Goal: Information Seeking & Learning: Learn about a topic

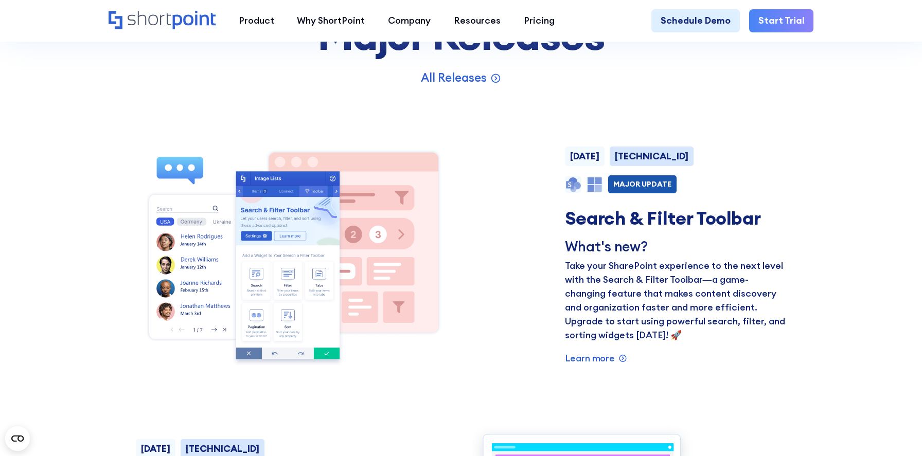
scroll to position [754, 0]
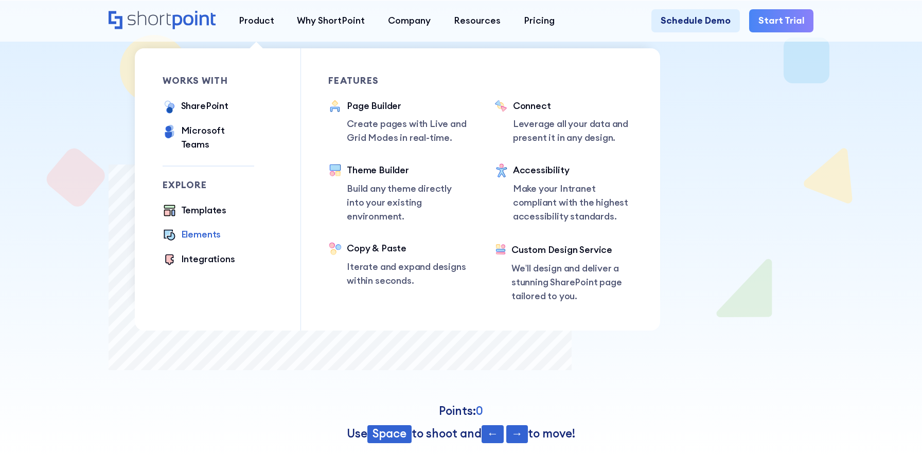
click at [197, 228] on div "Elements" at bounding box center [201, 235] width 40 height 14
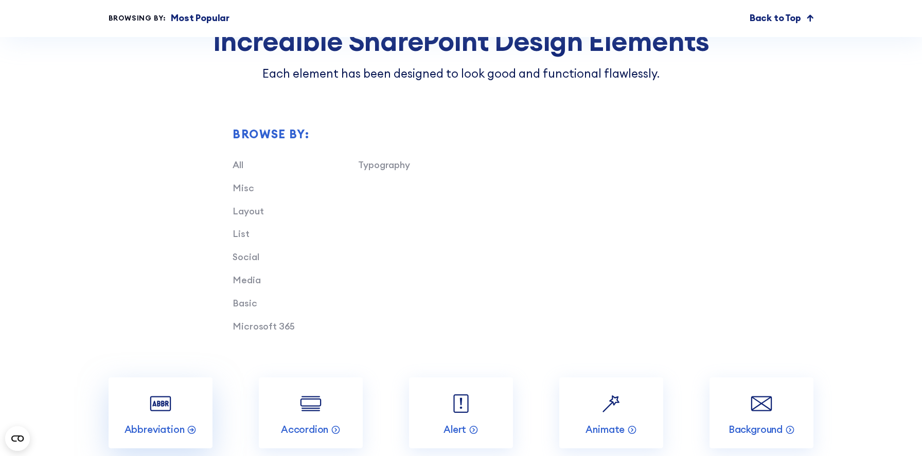
scroll to position [990, 0]
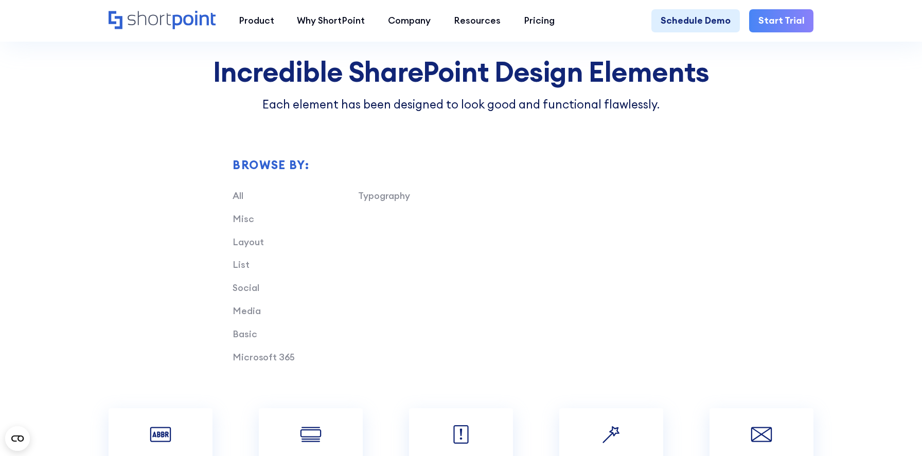
click at [163, 301] on div "Browse by: All Typography Misc Layout List Social Media Basic Microsoft 365" at bounding box center [462, 260] width 706 height 295
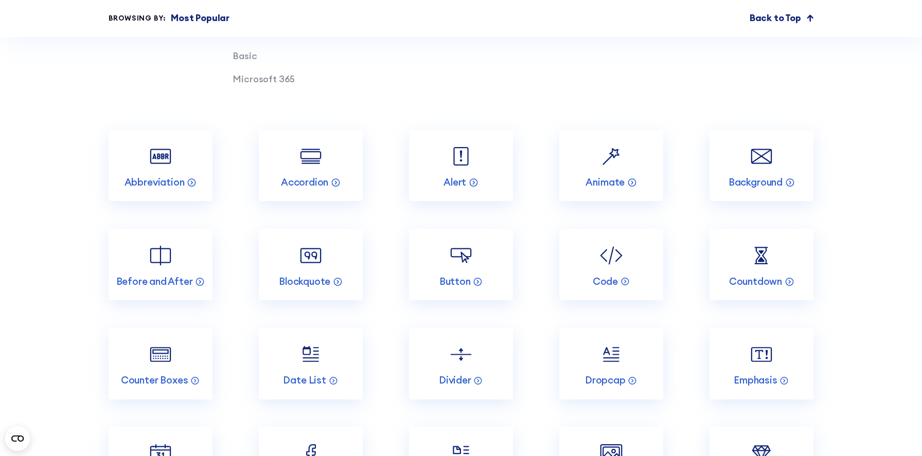
scroll to position [1269, 0]
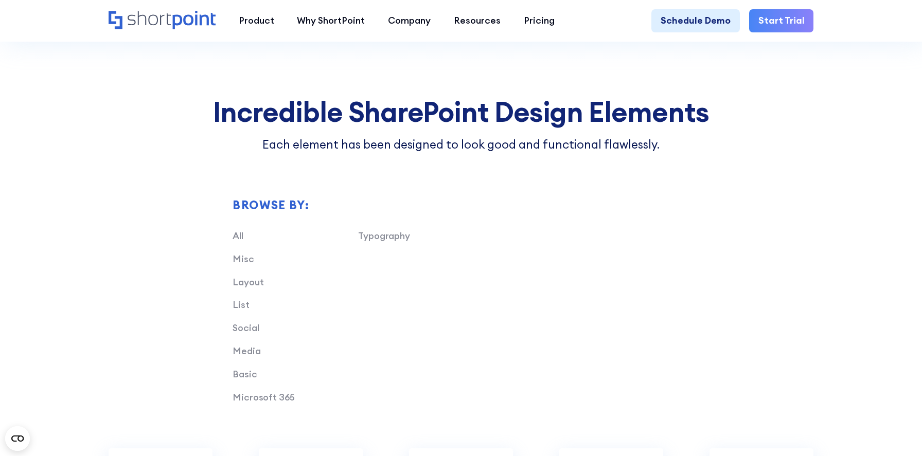
scroll to position [857, 0]
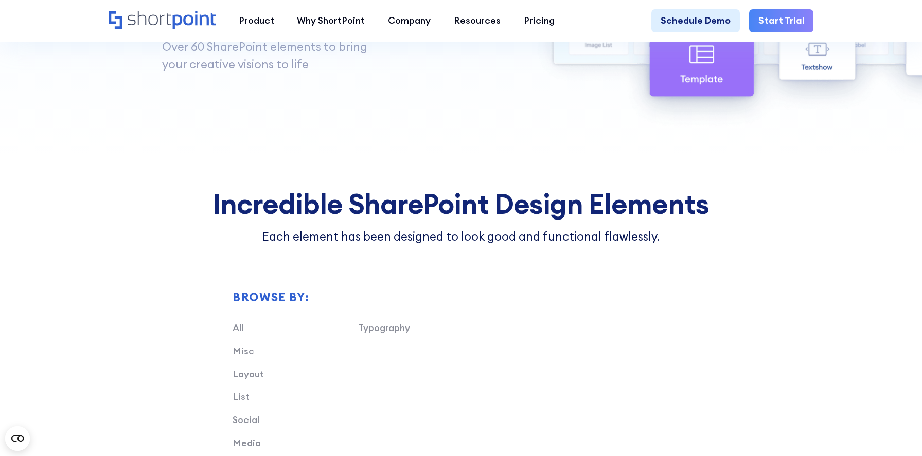
click at [452, 401] on div "Typography Misc Layout List Social Media Basic Microsoft 365" at bounding box center [484, 414] width 502 height 184
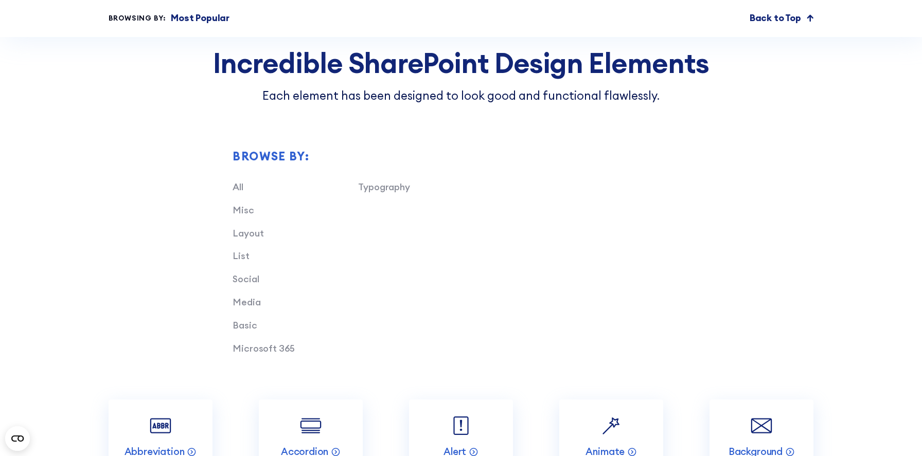
scroll to position [992, 0]
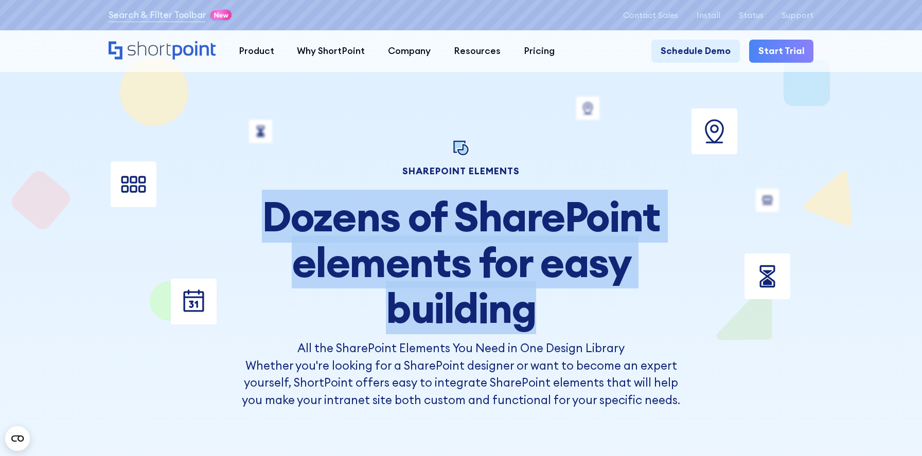
drag, startPoint x: 269, startPoint y: 220, endPoint x: 568, endPoint y: 307, distance: 310.8
click at [568, 307] on h2 "Dozens of SharePoint elements for easy building" at bounding box center [461, 262] width 456 height 137
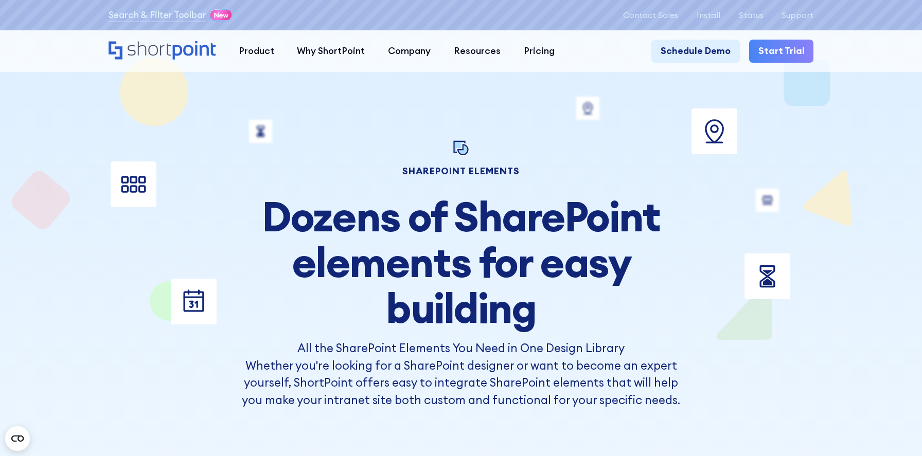
click at [502, 263] on h2 "Dozens of SharePoint elements for easy building" at bounding box center [461, 262] width 456 height 137
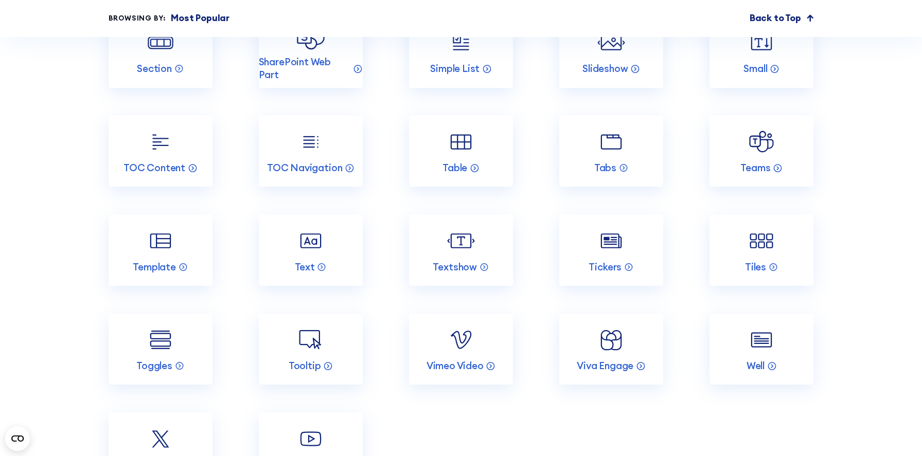
scroll to position [2079, 0]
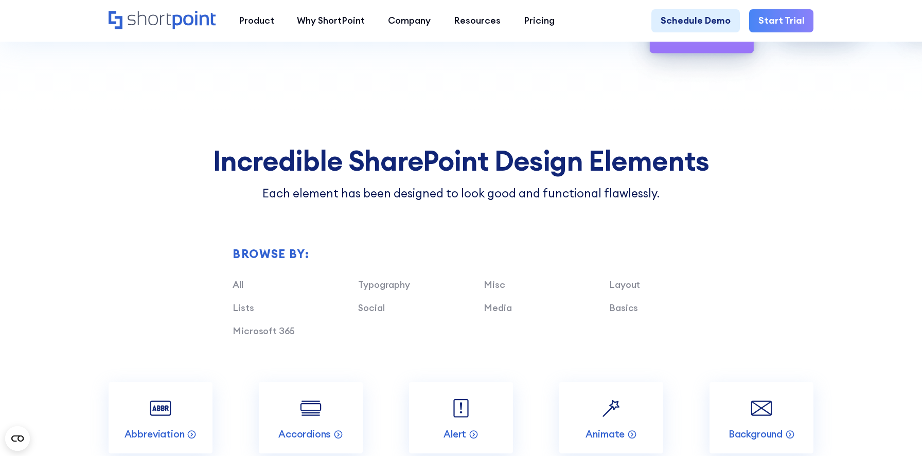
scroll to position [909, 0]
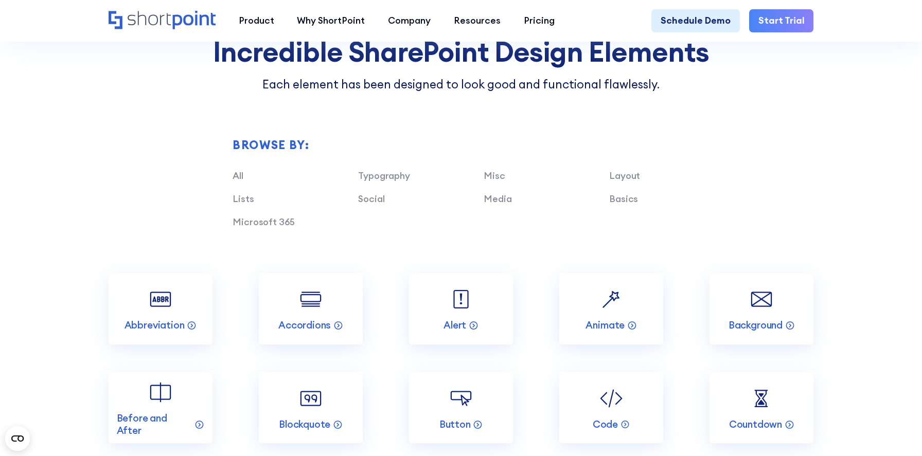
scroll to position [999, 0]
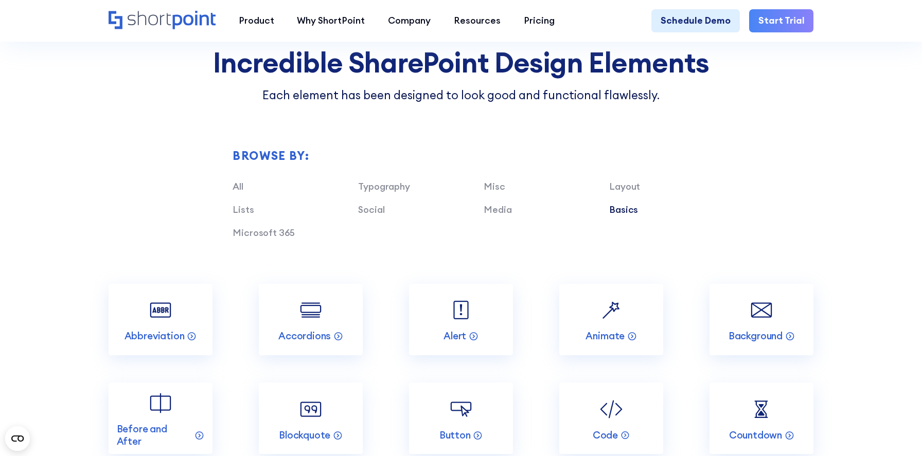
click at [633, 209] on link "Basics" at bounding box center [623, 210] width 29 height 12
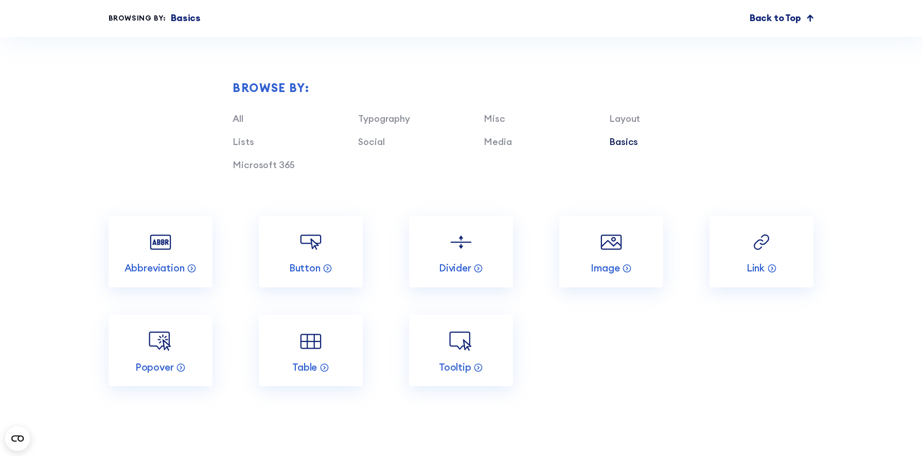
scroll to position [1068, 0]
click at [241, 140] on link "Lists" at bounding box center [243, 141] width 21 height 12
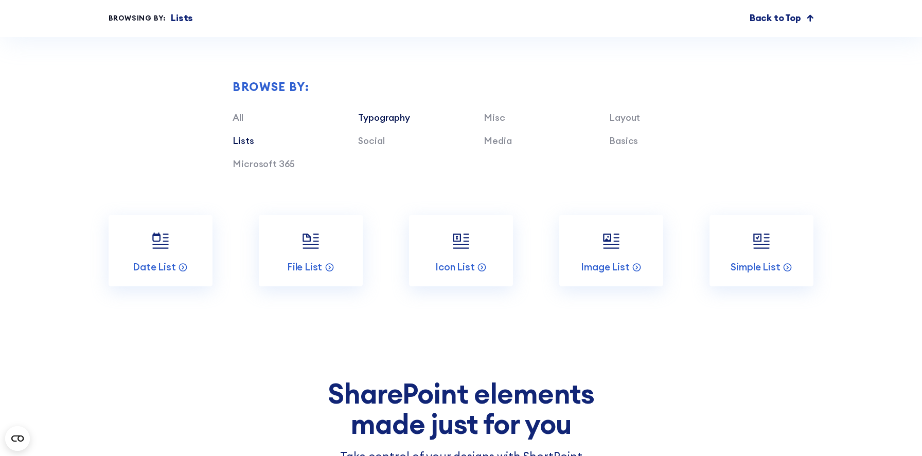
click at [376, 118] on link "Typography" at bounding box center [383, 118] width 51 height 12
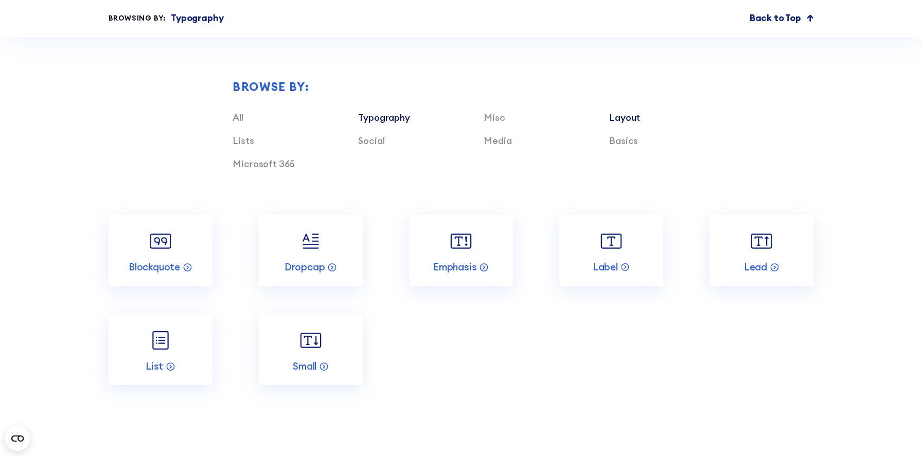
click at [631, 118] on link "Layout" at bounding box center [624, 118] width 31 height 12
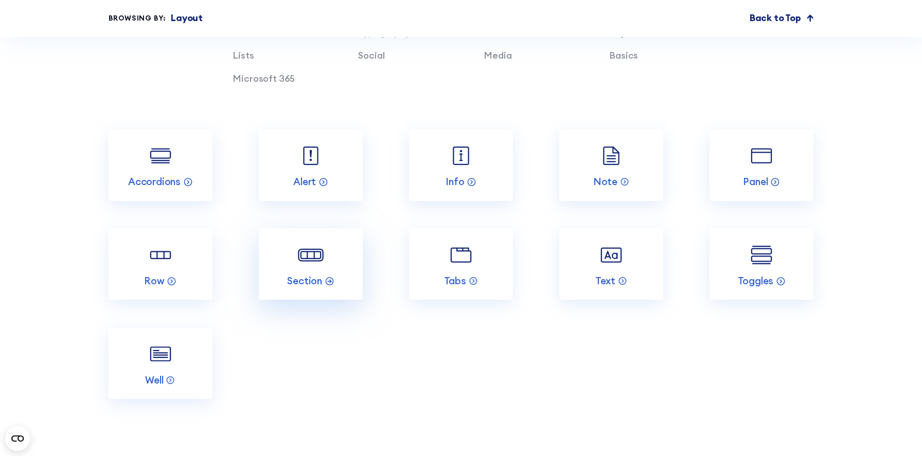
scroll to position [1162, 0]
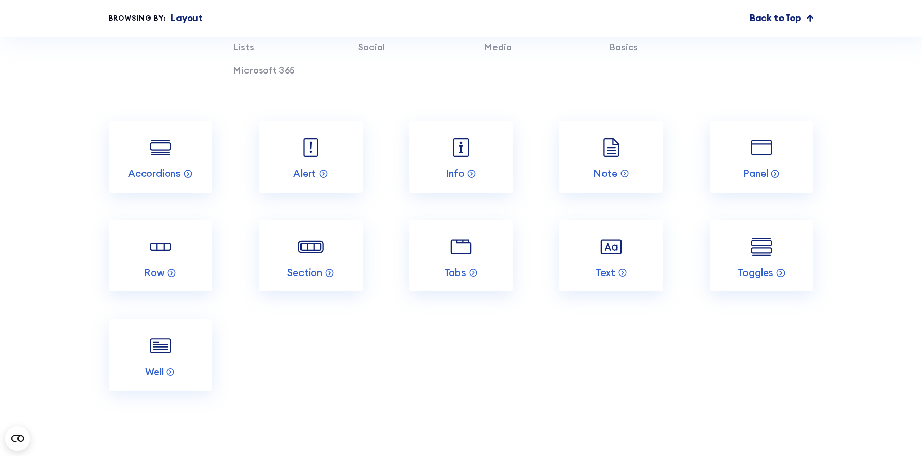
click at [501, 381] on div "Abbreviation Basics Accordions Layout Alert Layout Animate Misc Background Medi…" at bounding box center [462, 256] width 706 height 270
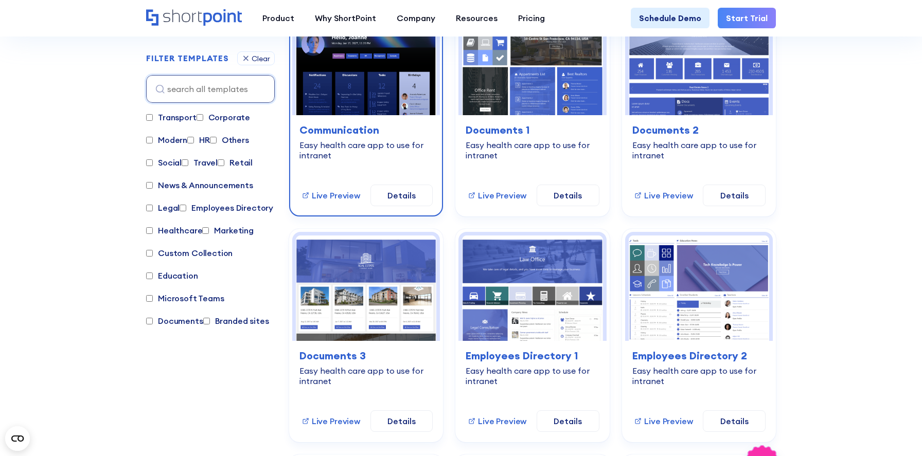
scroll to position [381, 0]
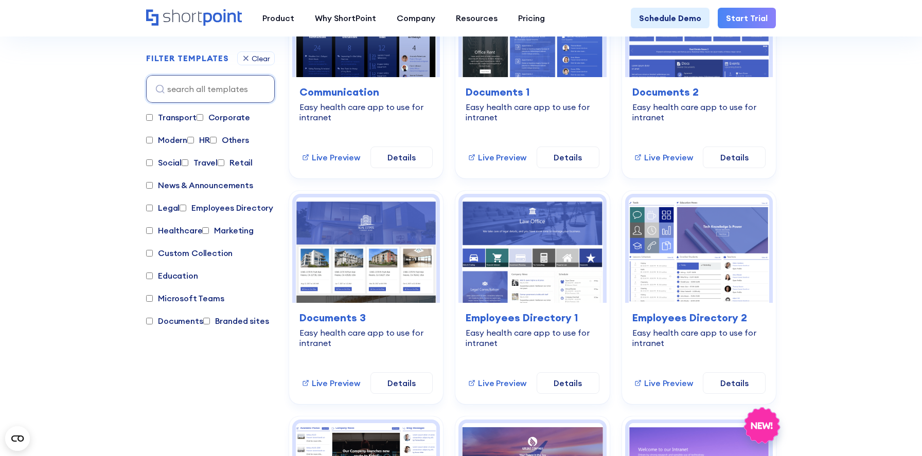
click at [226, 344] on div "Transport Corporate Modern HR Others Social Travel Retail News & Announcements …" at bounding box center [210, 262] width 129 height 302
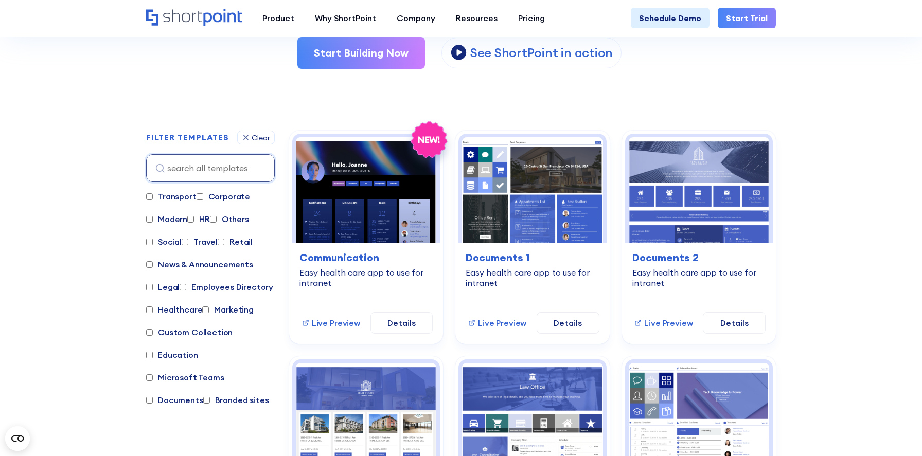
scroll to position [201, 0]
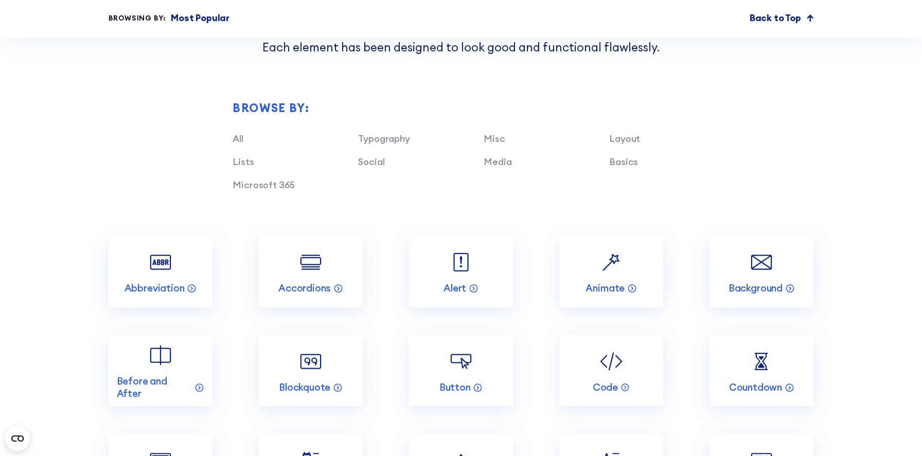
scroll to position [1021, 0]
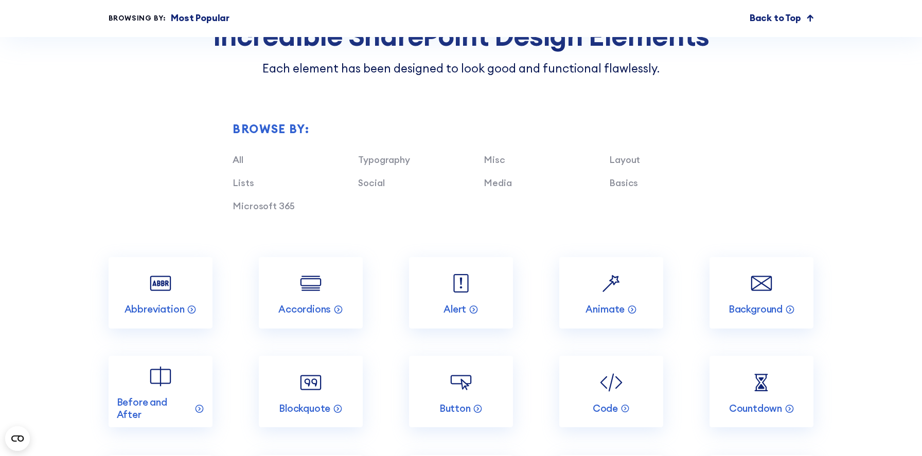
scroll to position [1002, 0]
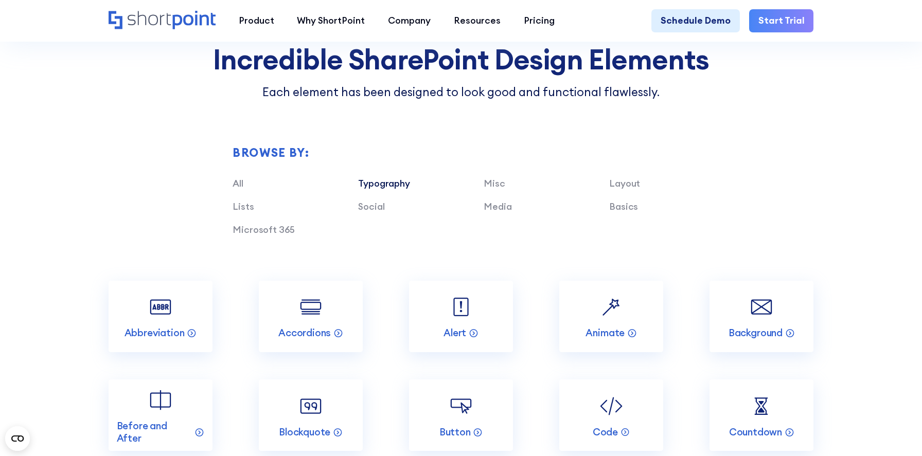
click at [374, 180] on link "Typography" at bounding box center [383, 184] width 51 height 12
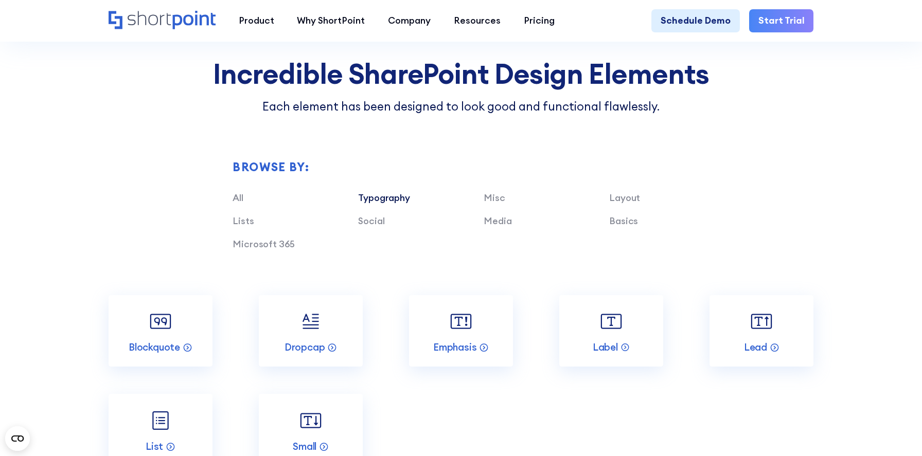
scroll to position [981, 0]
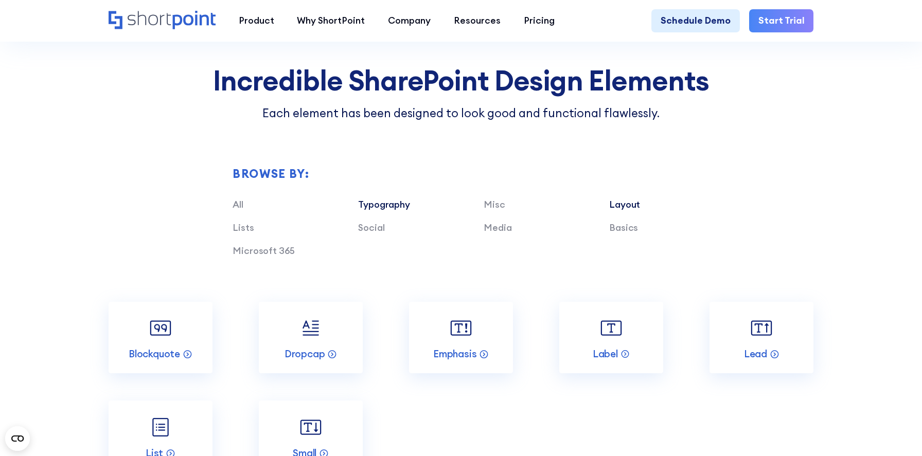
click at [612, 210] on link "Layout" at bounding box center [624, 205] width 31 height 12
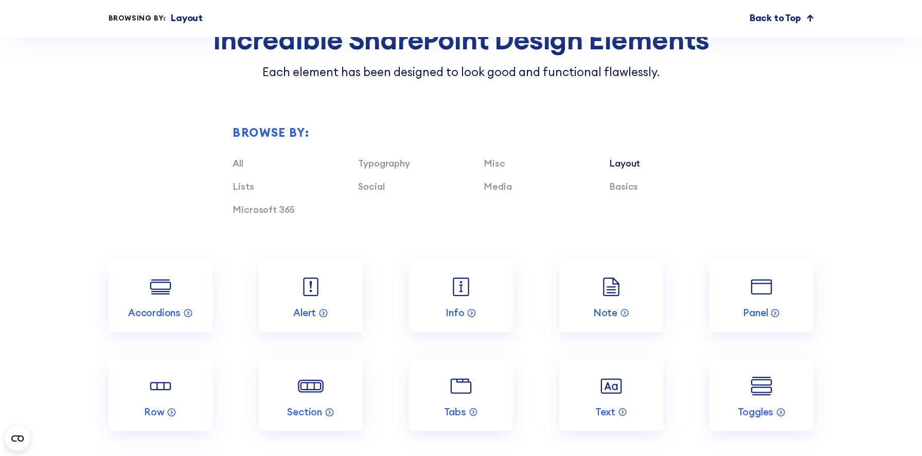
scroll to position [1137, 0]
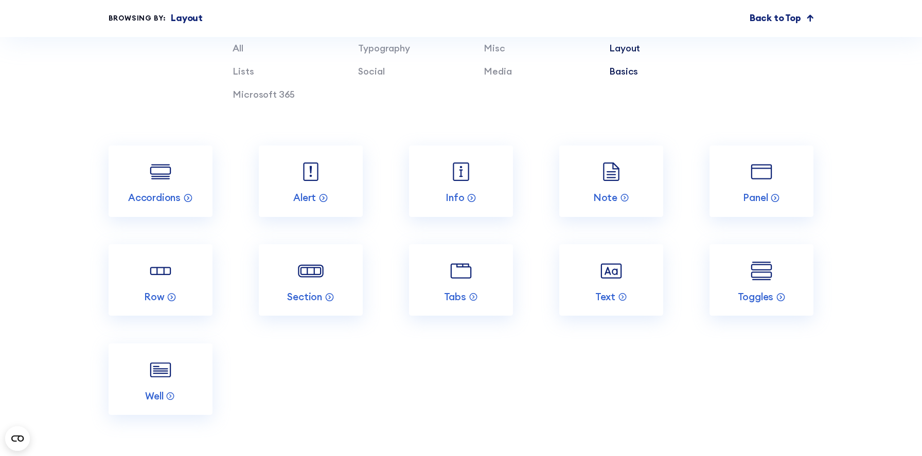
click at [615, 73] on link "Basics" at bounding box center [623, 71] width 29 height 12
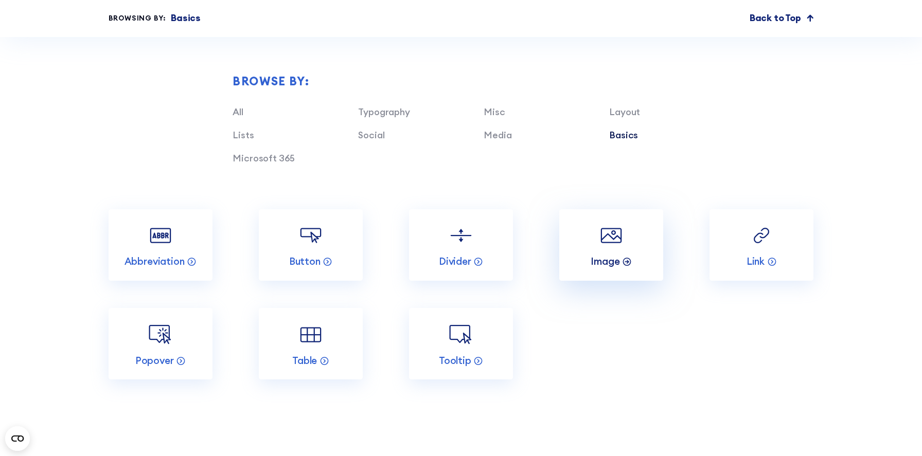
scroll to position [1062, 0]
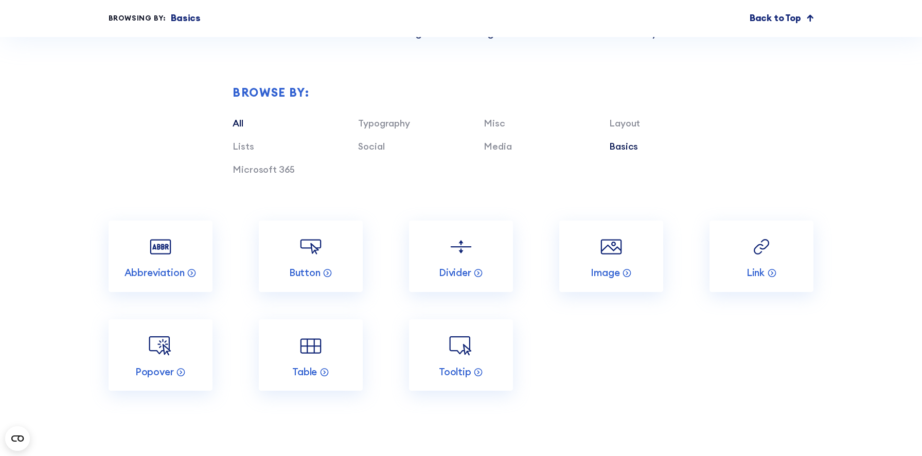
click at [242, 120] on link "All" at bounding box center [238, 123] width 10 height 12
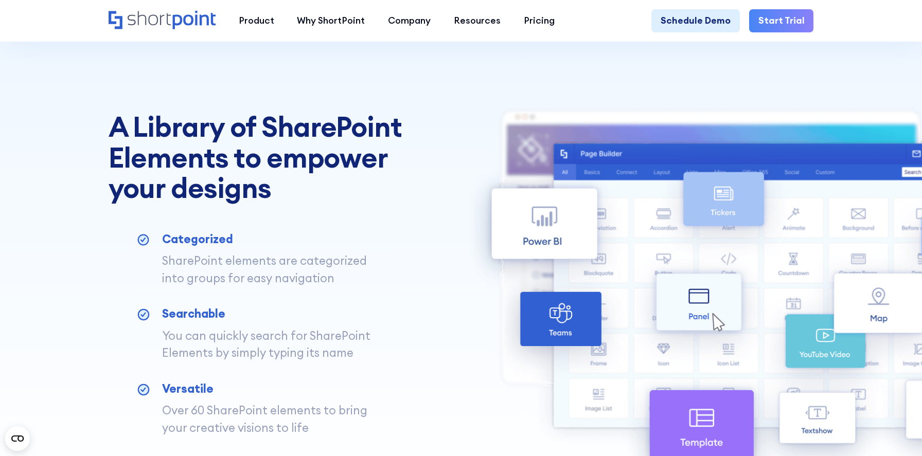
scroll to position [373, 0]
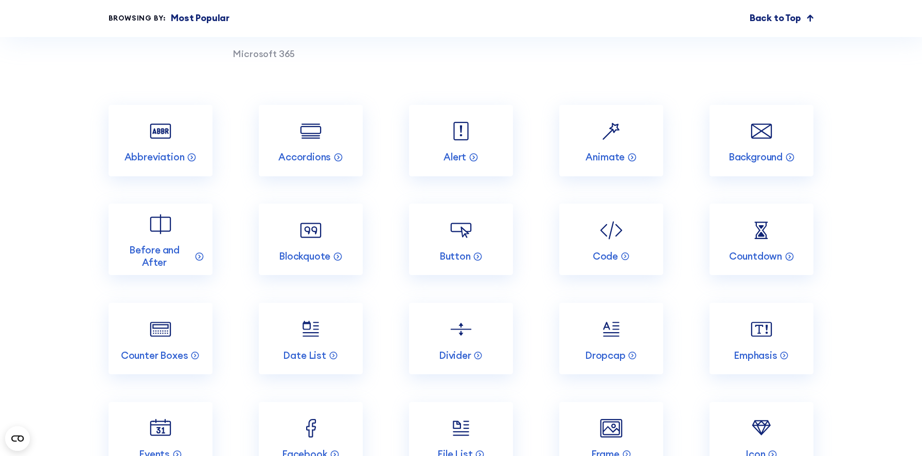
scroll to position [1182, 0]
